Goal: Subscribe to service/newsletter

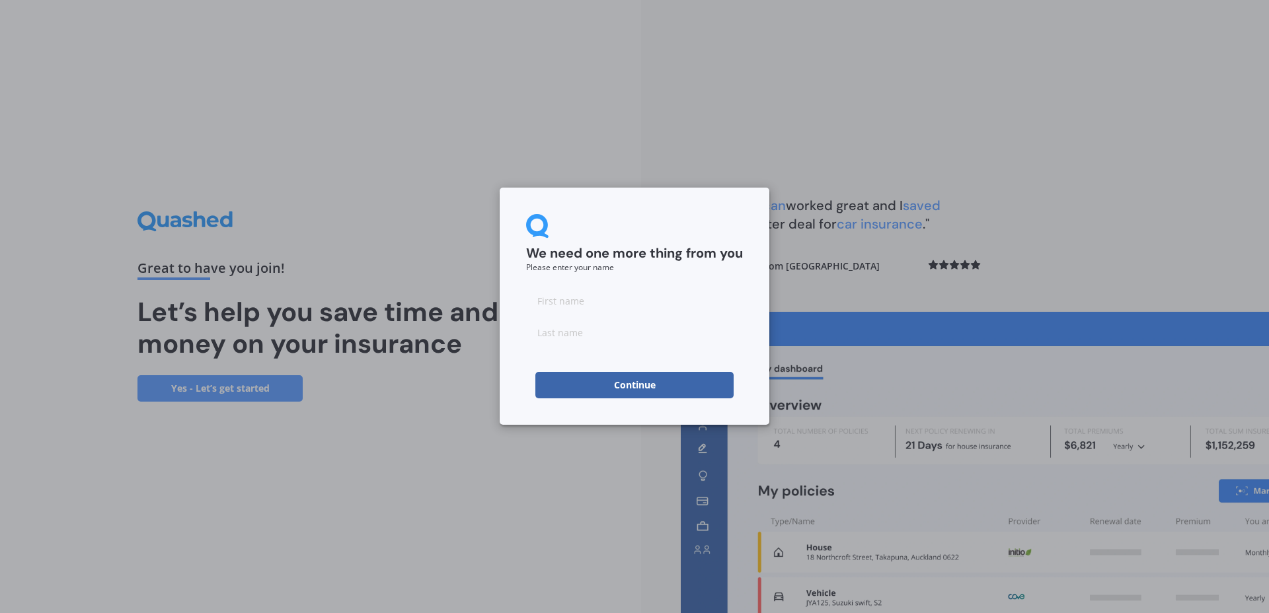
drag, startPoint x: 922, startPoint y: 136, endPoint x: 927, endPoint y: 140, distance: 7.5
click at [922, 136] on div "We need one more thing from you Please enter your name Continue" at bounding box center [634, 306] width 1269 height 613
drag, startPoint x: 422, startPoint y: 118, endPoint x: 446, endPoint y: 116, distance: 23.2
click at [422, 118] on div "We need one more thing from you Please enter your name Continue" at bounding box center [634, 306] width 1269 height 613
click at [717, 156] on div "We need one more thing from you Please enter your name Continue" at bounding box center [634, 306] width 1269 height 613
